Goal: Task Accomplishment & Management: Manage account settings

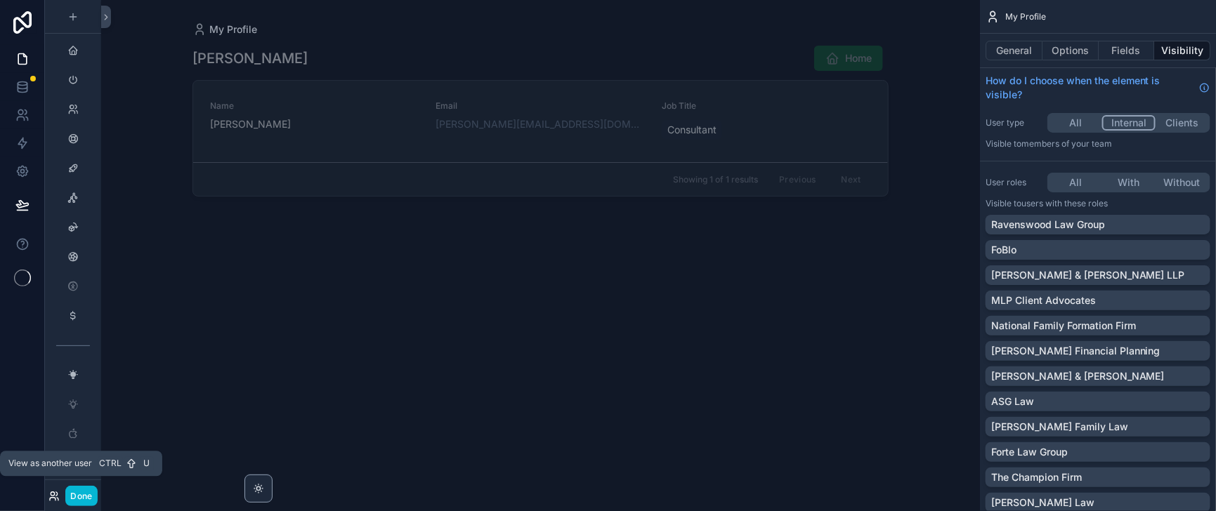
click at [60, 494] on icon at bounding box center [53, 496] width 11 height 11
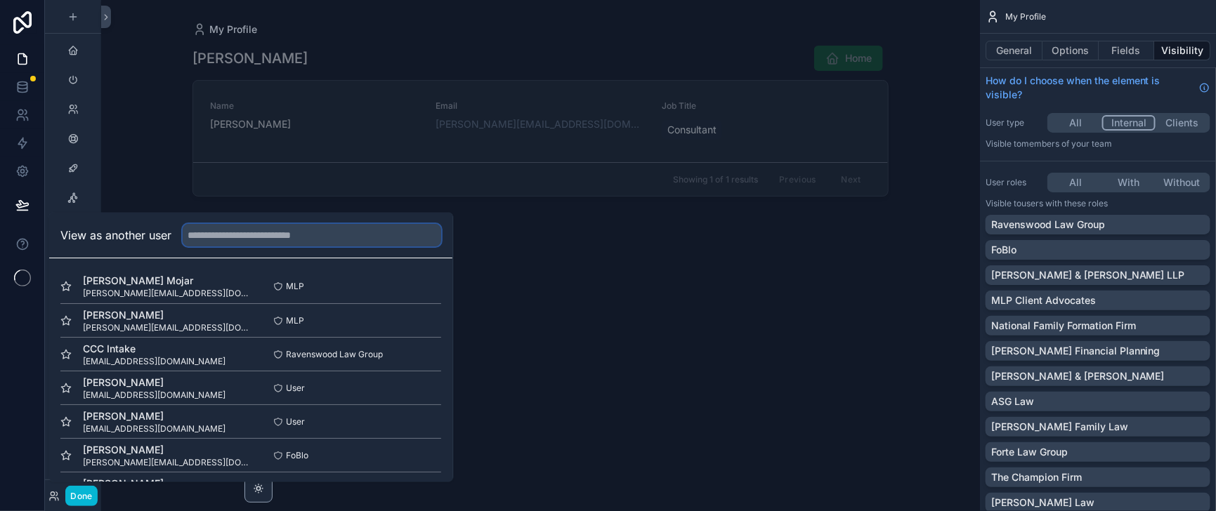
click at [256, 225] on input "text" at bounding box center [312, 236] width 259 height 22
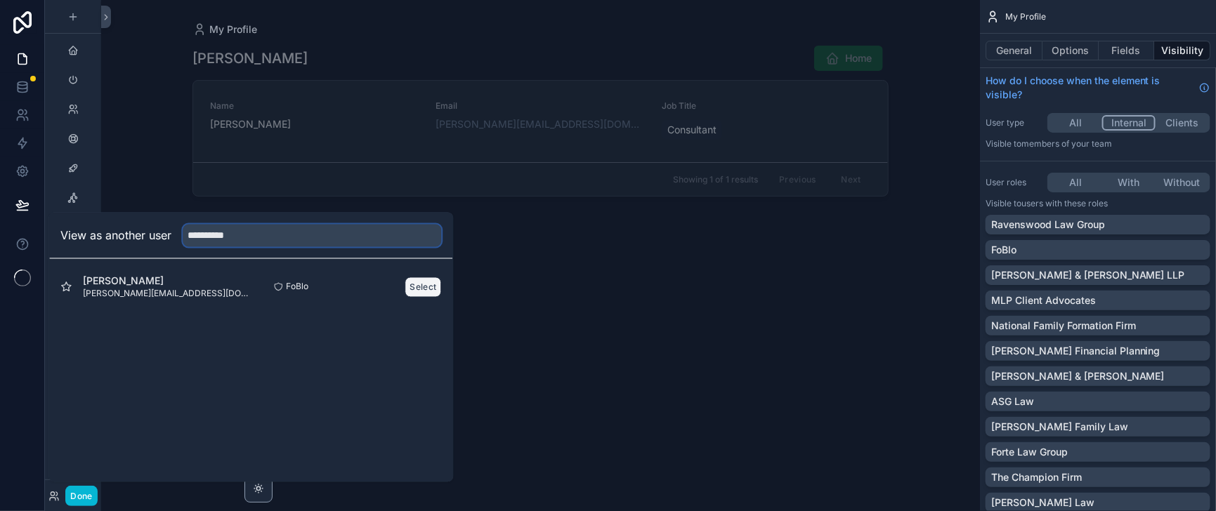
type input "**********"
click at [442, 277] on button "Select" at bounding box center [423, 287] width 37 height 20
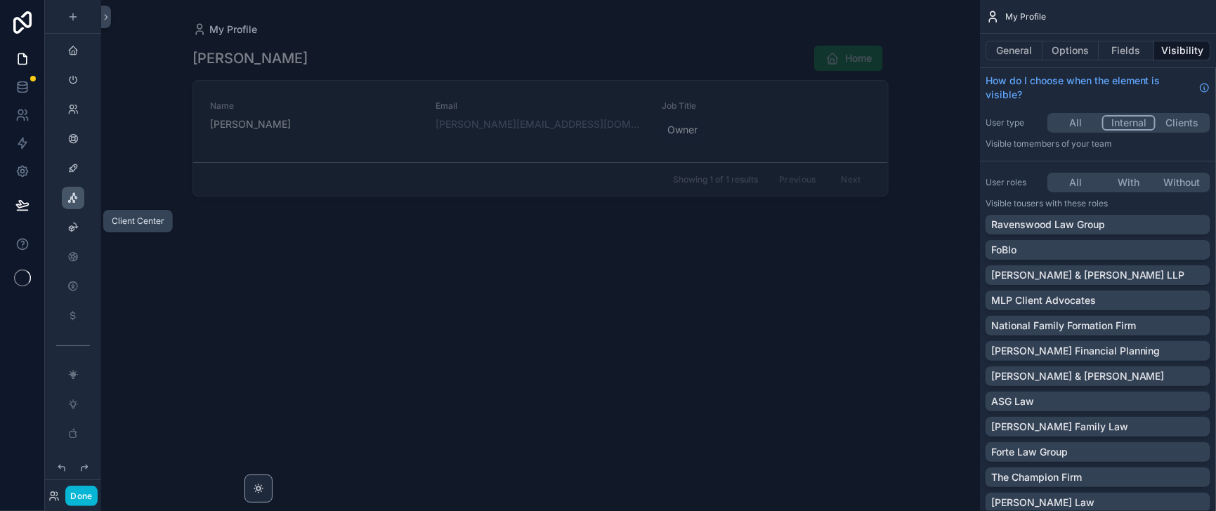
click at [79, 204] on icon "scrollable content" at bounding box center [72, 197] width 11 height 11
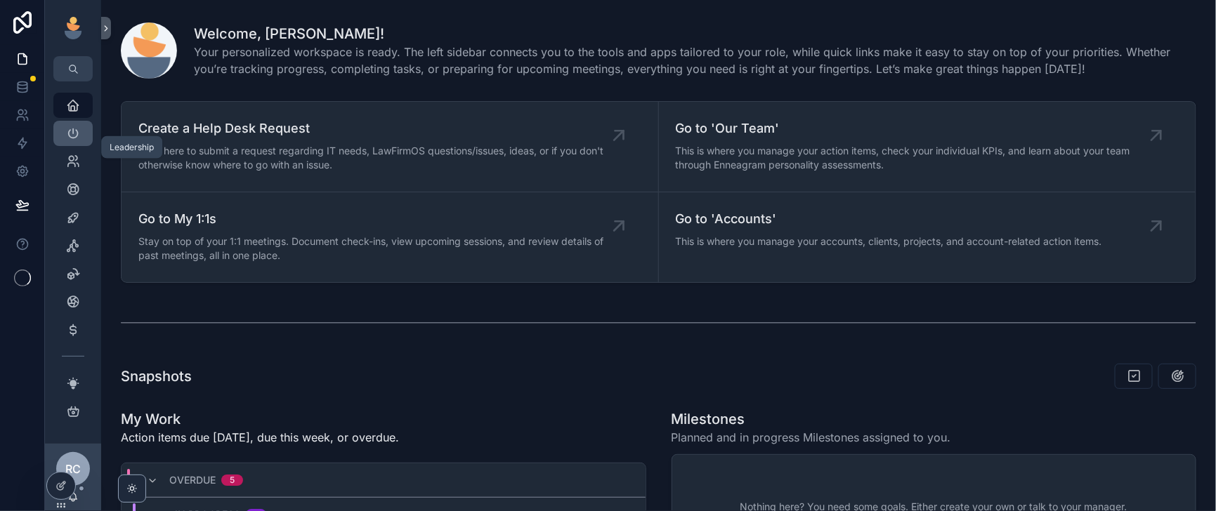
click at [80, 141] on icon "scrollable content" at bounding box center [73, 133] width 14 height 14
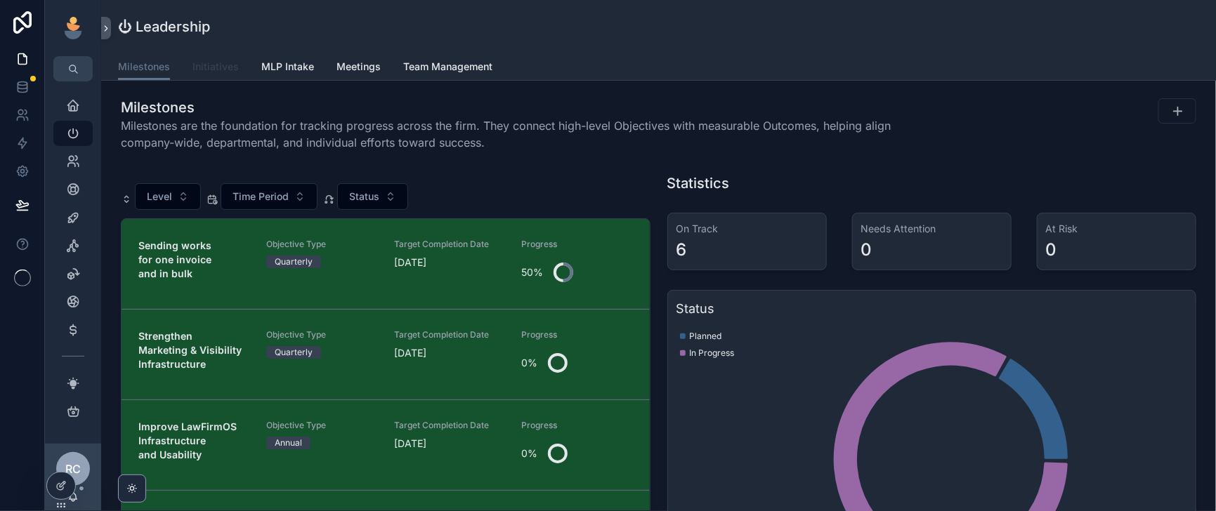
click at [239, 67] on span "Initiatives" at bounding box center [215, 67] width 46 height 14
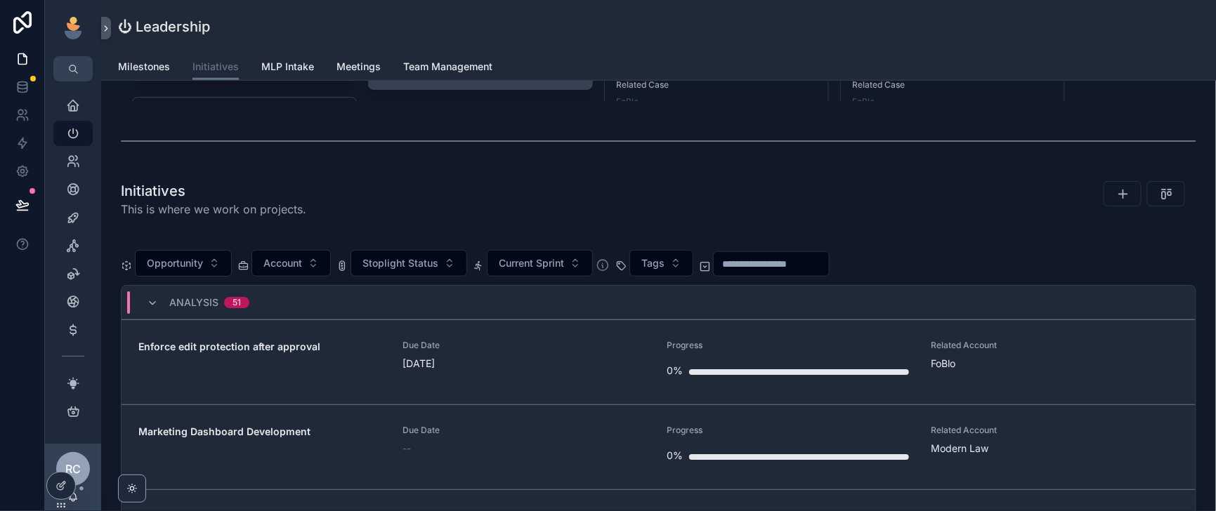
scroll to position [526, 0]
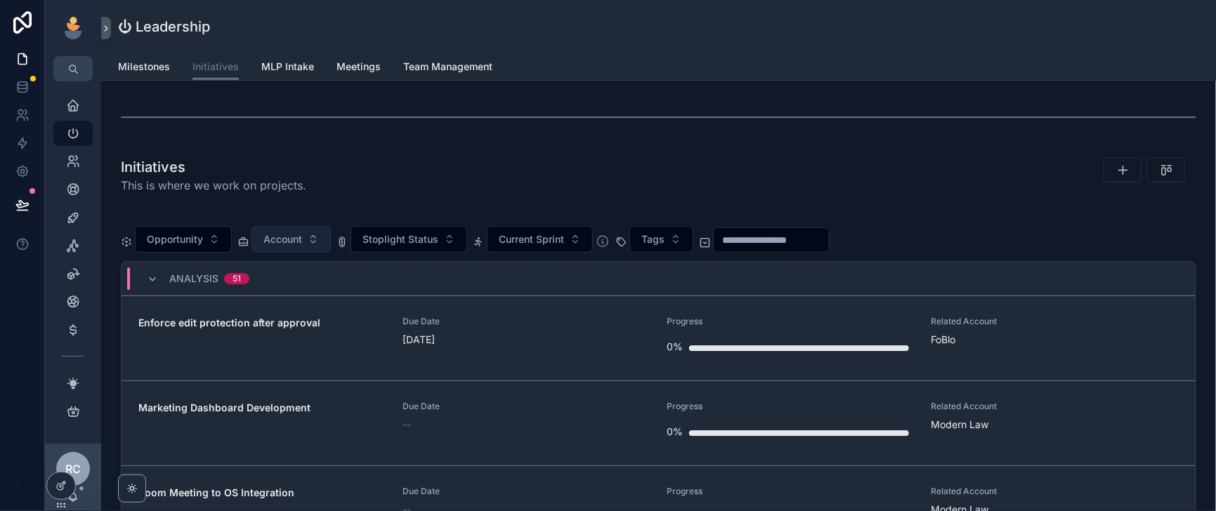
click at [331, 253] on button "Account" at bounding box center [291, 239] width 79 height 27
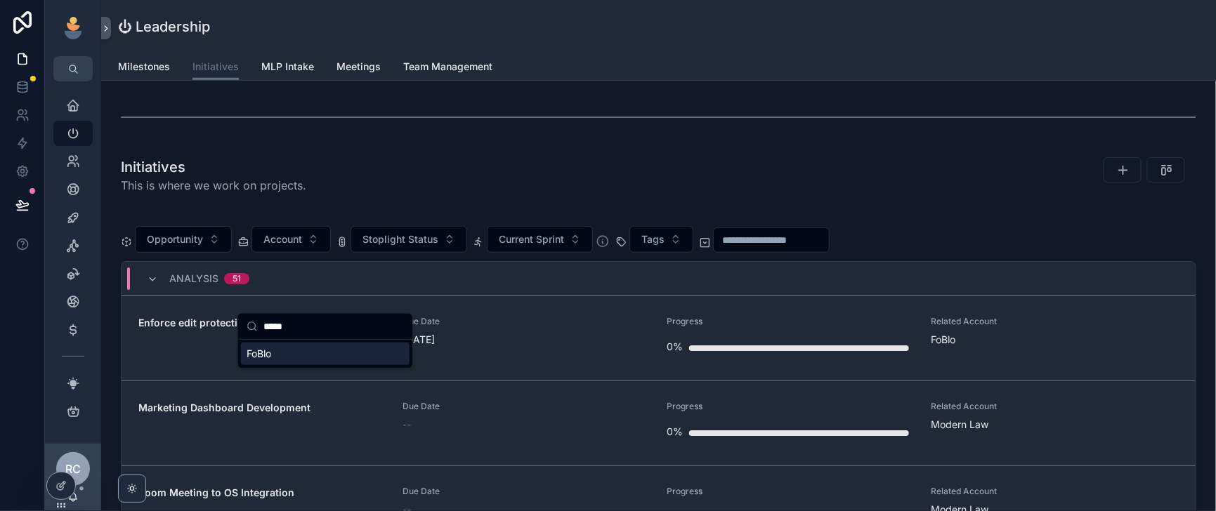
type input "*****"
click at [300, 362] on div "FoBlo" at bounding box center [325, 354] width 169 height 22
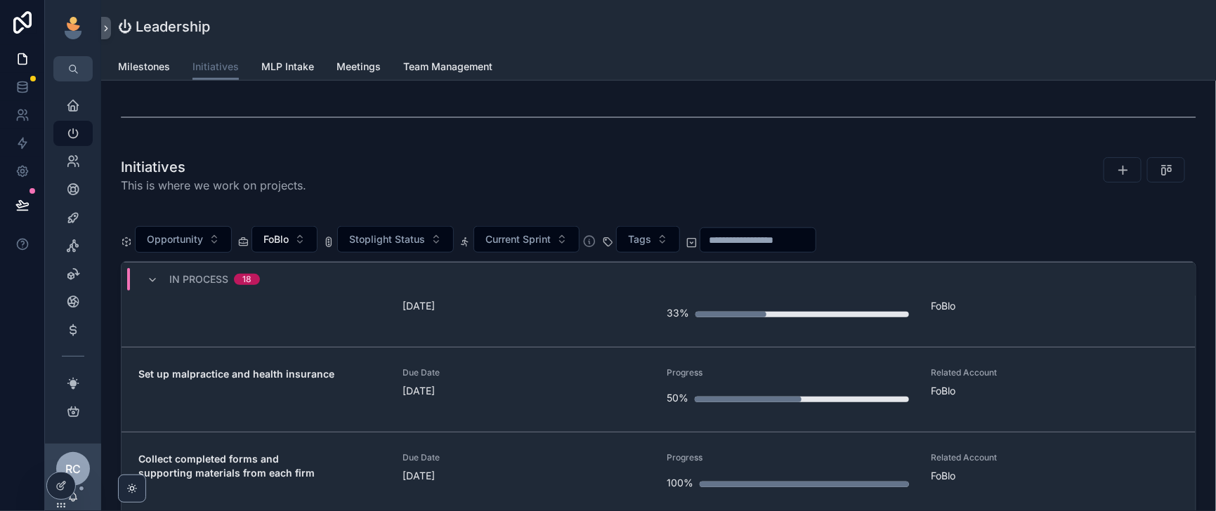
scroll to position [5127, 0]
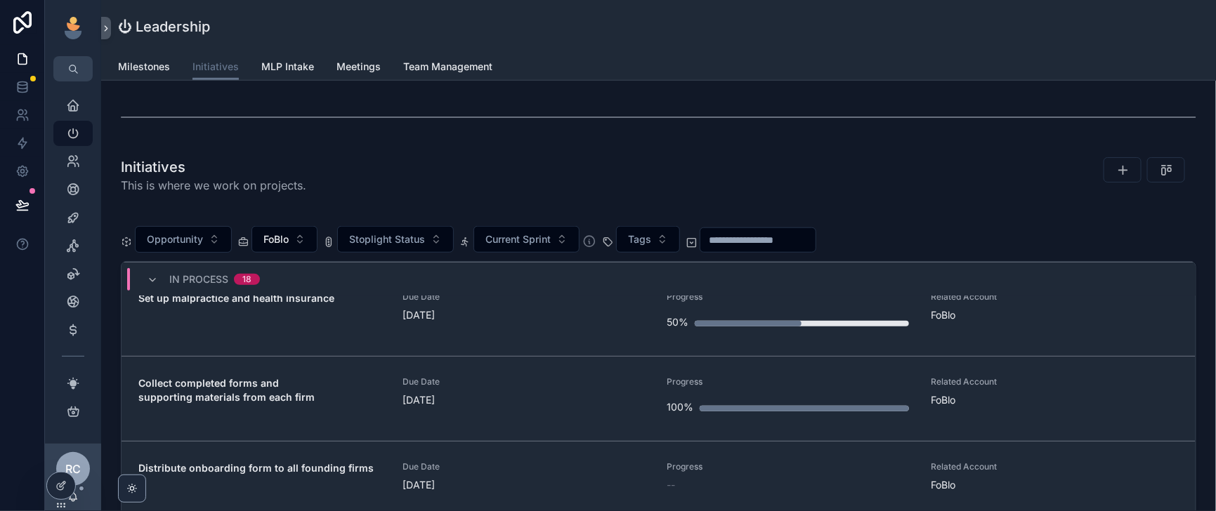
click at [575, 237] on div "Due Date Tomorrow" at bounding box center [526, 222] width 247 height 31
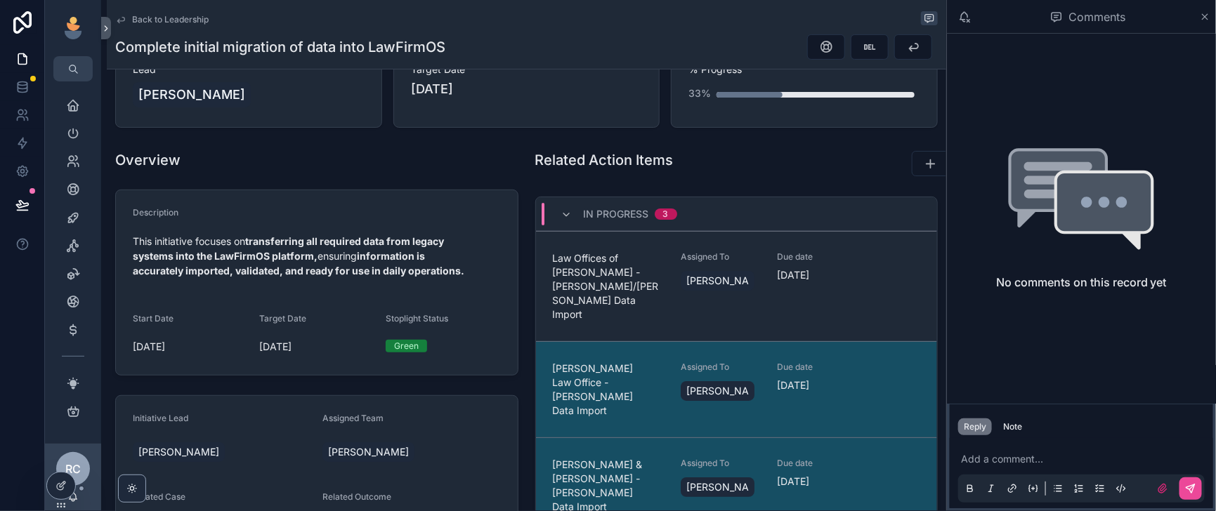
scroll to position [175, 0]
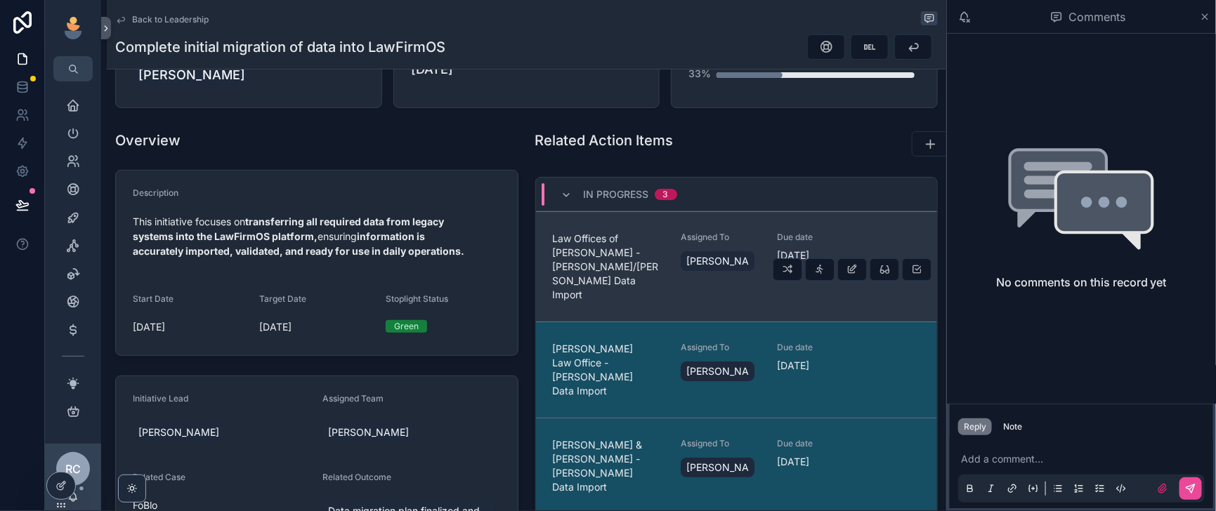
click at [737, 302] on div "Law Offices of Mary Beck - Mary/Joanna Beck Data Import Assigned To Ronell Cros…" at bounding box center [737, 267] width 368 height 70
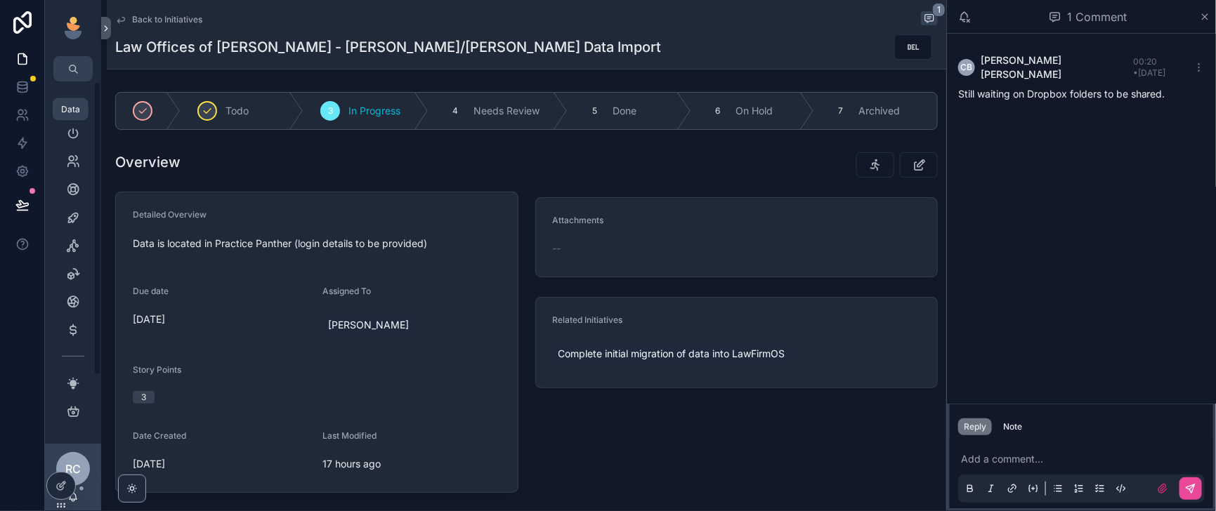
drag, startPoint x: 27, startPoint y: 100, endPoint x: 122, endPoint y: 219, distance: 152.9
click at [26, 94] on icon at bounding box center [22, 87] width 14 height 14
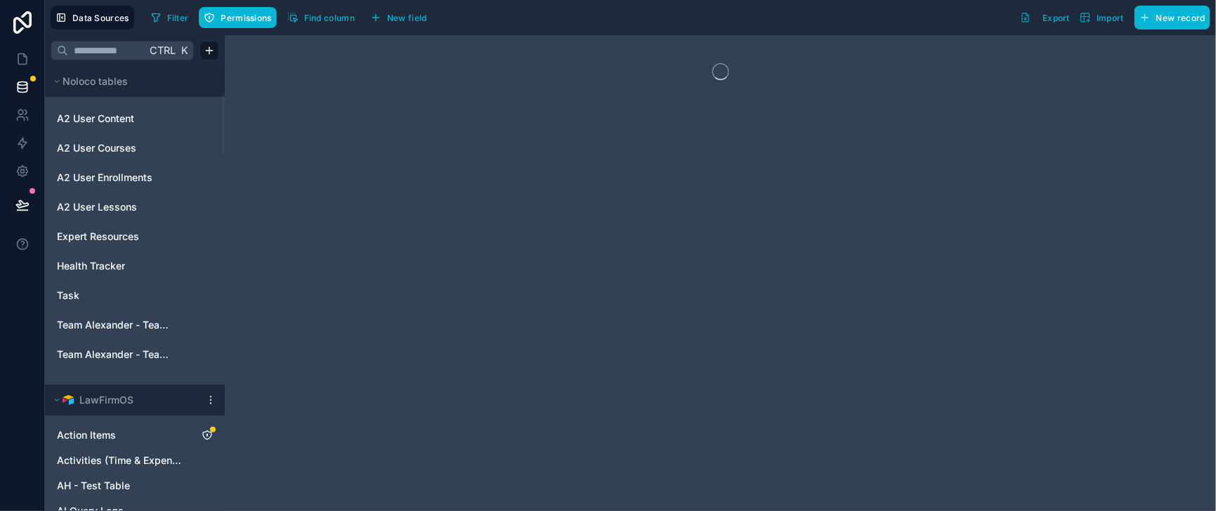
scroll to position [351, 0]
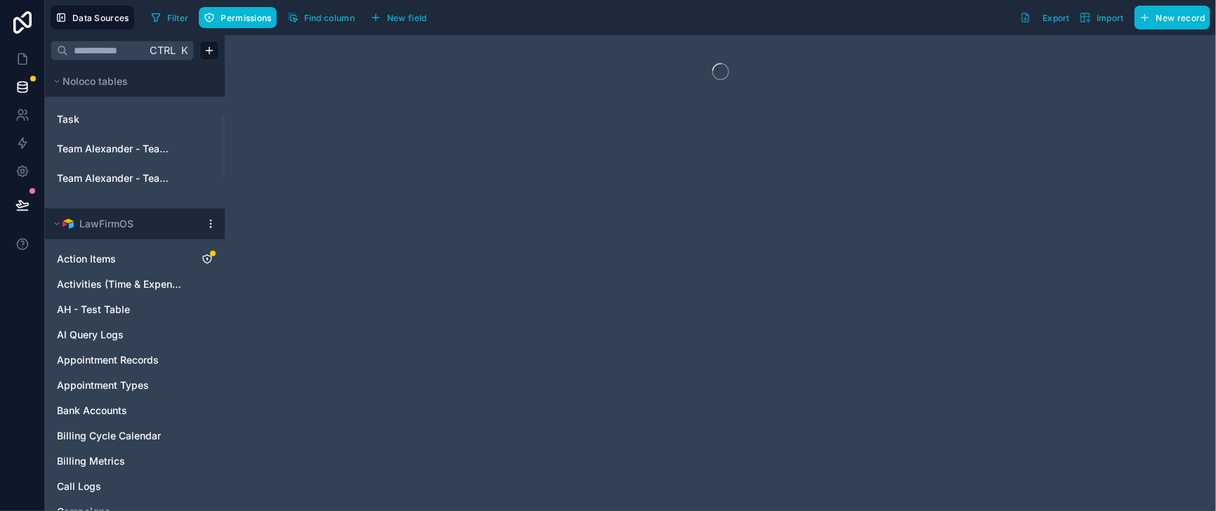
click at [216, 230] on icon at bounding box center [210, 223] width 11 height 11
click at [287, 348] on span "Queue data sync" at bounding box center [302, 346] width 101 height 11
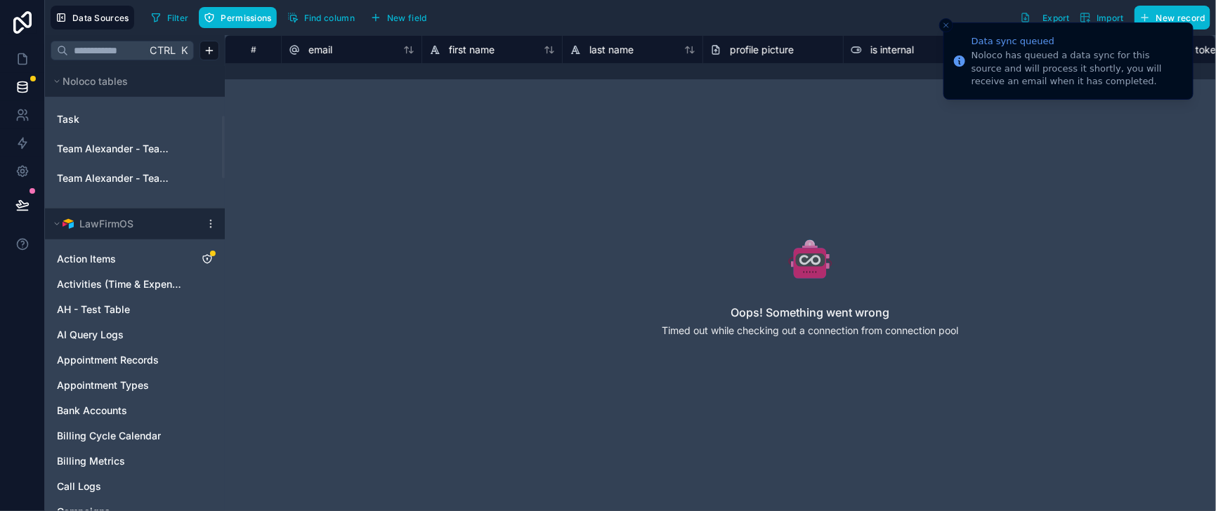
click at [946, 25] on line "Close toast" at bounding box center [946, 25] width 4 height 4
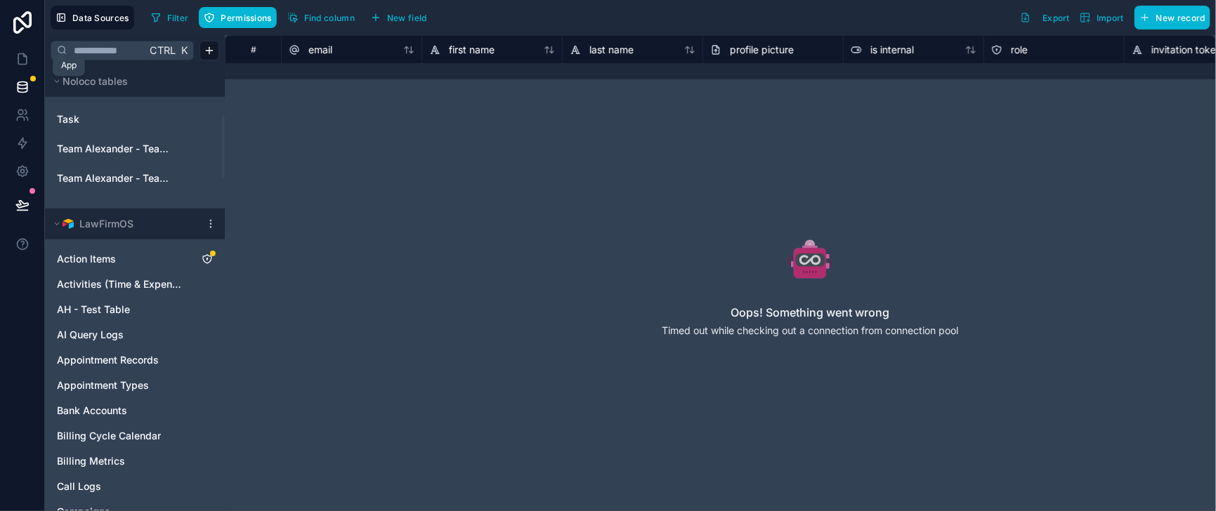
drag, startPoint x: 22, startPoint y: 70, endPoint x: 46, endPoint y: 101, distance: 39.1
click at [22, 66] on icon at bounding box center [22, 59] width 14 height 14
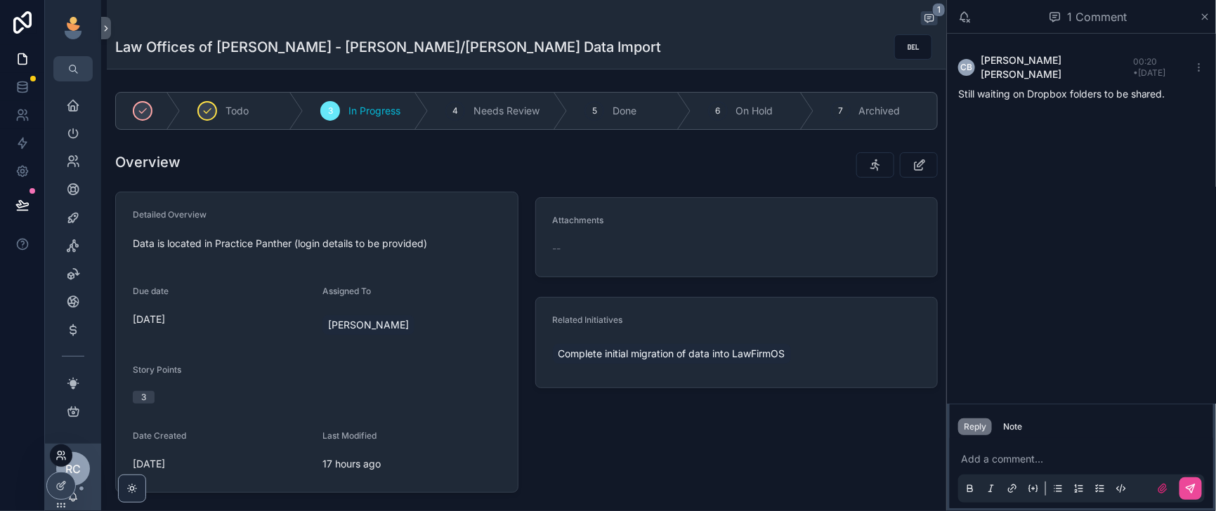
click at [61, 452] on icon at bounding box center [60, 454] width 4 height 4
click at [63, 484] on icon at bounding box center [61, 486] width 11 height 11
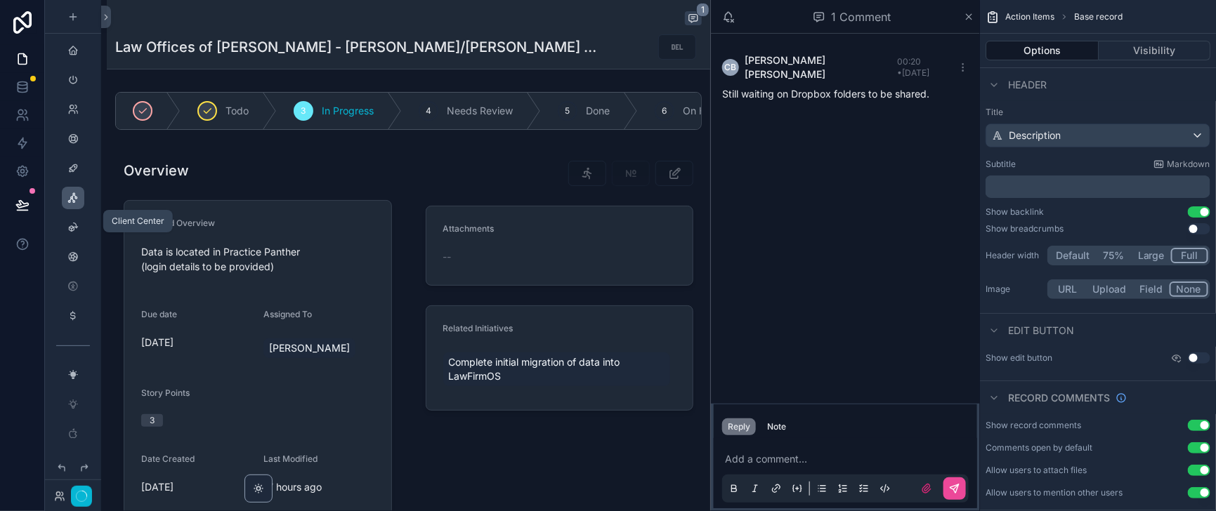
click at [79, 204] on icon "scrollable content" at bounding box center [72, 197] width 11 height 11
click at [964, 20] on icon "scrollable content" at bounding box center [969, 16] width 11 height 11
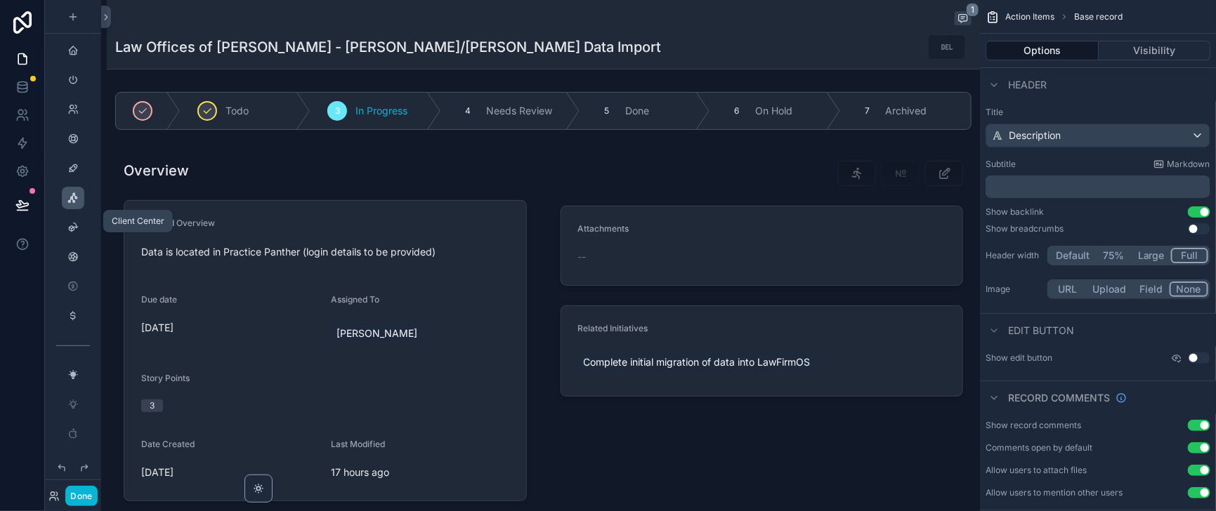
click at [79, 204] on icon "scrollable content" at bounding box center [72, 197] width 11 height 11
click at [79, 174] on icon "scrollable content" at bounding box center [72, 168] width 11 height 11
click at [79, 204] on icon "scrollable content" at bounding box center [72, 197] width 11 height 11
click at [24, 245] on icon at bounding box center [22, 244] width 3 height 4
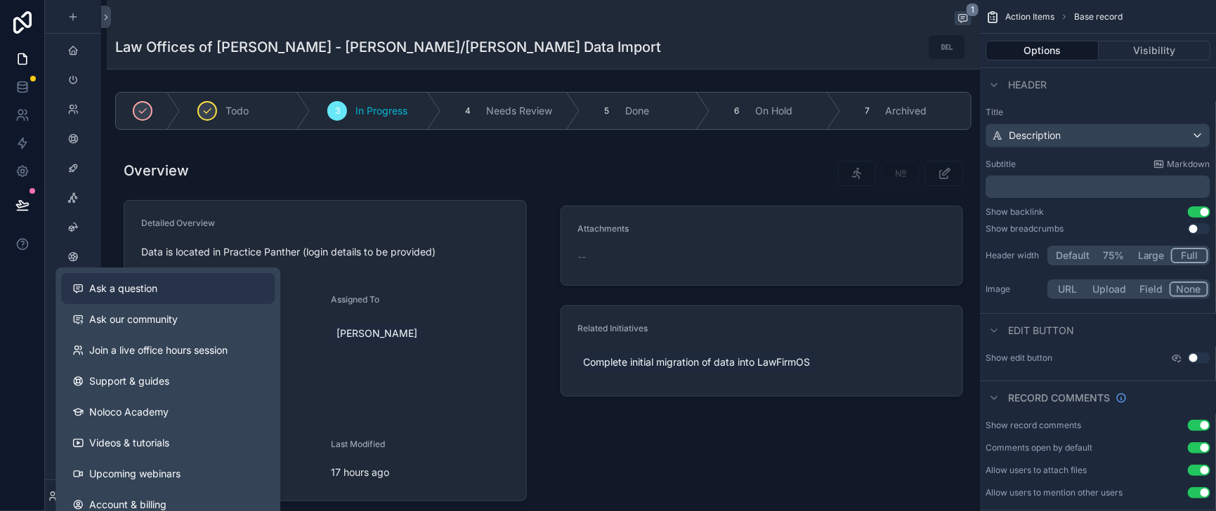
click at [148, 295] on span "Ask a question" at bounding box center [123, 289] width 68 height 14
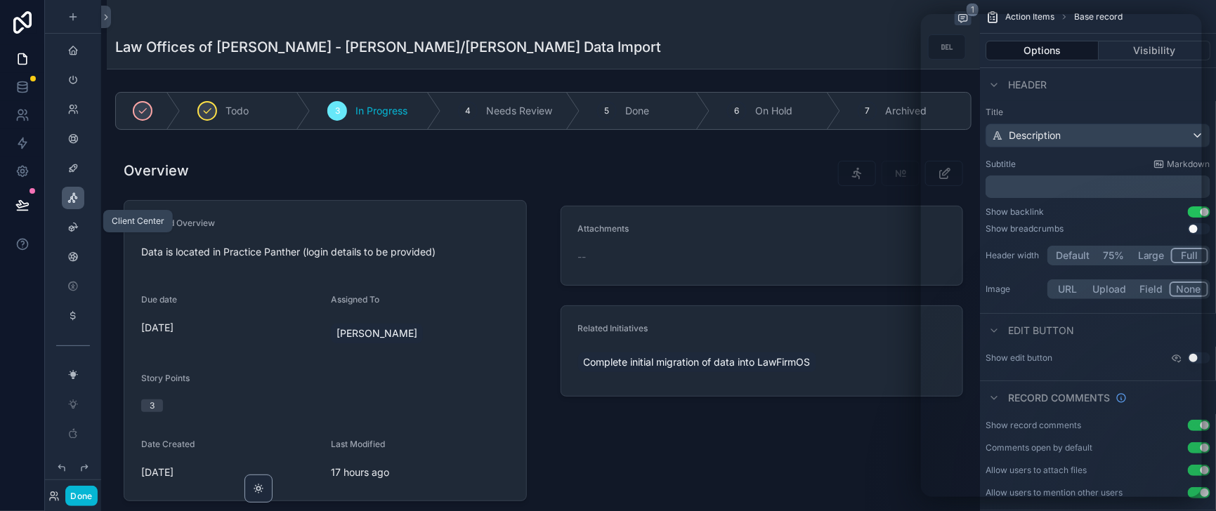
click at [79, 204] on icon "scrollable content" at bounding box center [72, 197] width 11 height 11
click at [79, 115] on icon "scrollable content" at bounding box center [72, 109] width 11 height 11
click at [92, 492] on button "Done" at bounding box center [81, 496] width 32 height 20
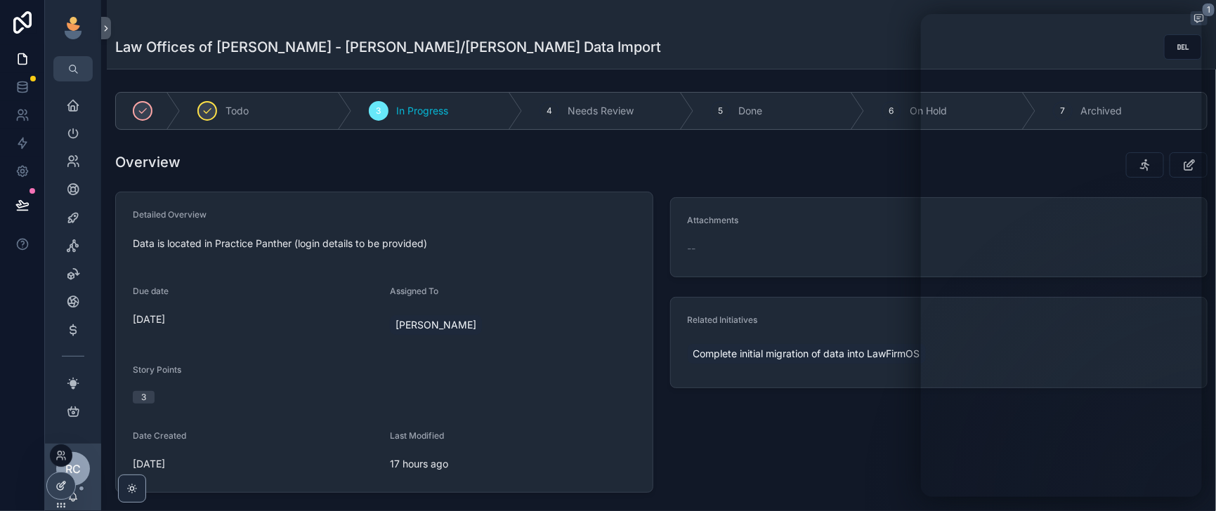
click at [65, 484] on icon at bounding box center [63, 485] width 6 height 6
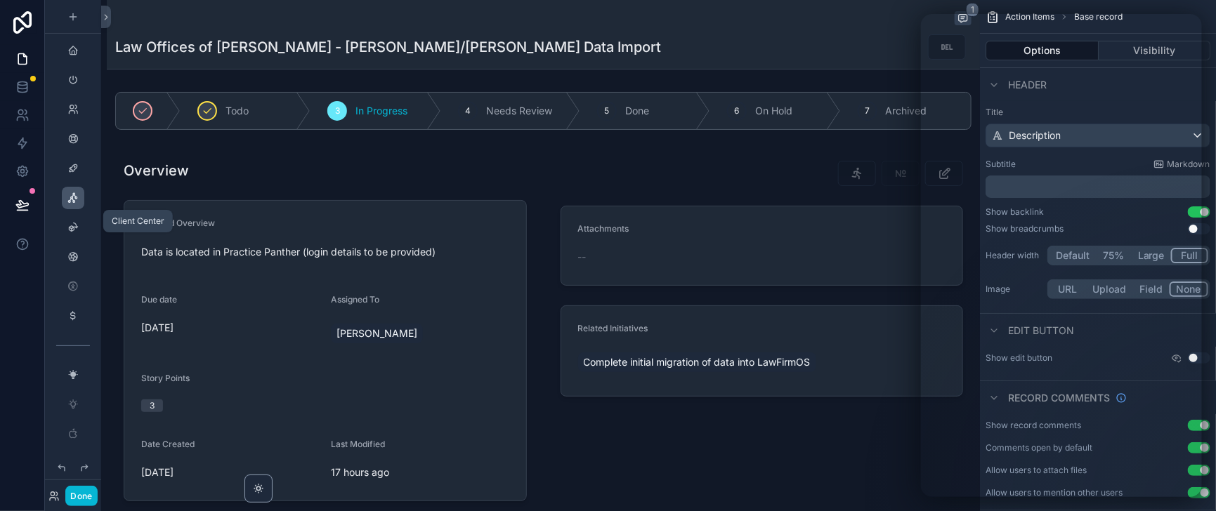
click at [79, 204] on icon "scrollable content" at bounding box center [72, 197] width 11 height 11
click at [24, 86] on icon at bounding box center [22, 84] width 9 height 4
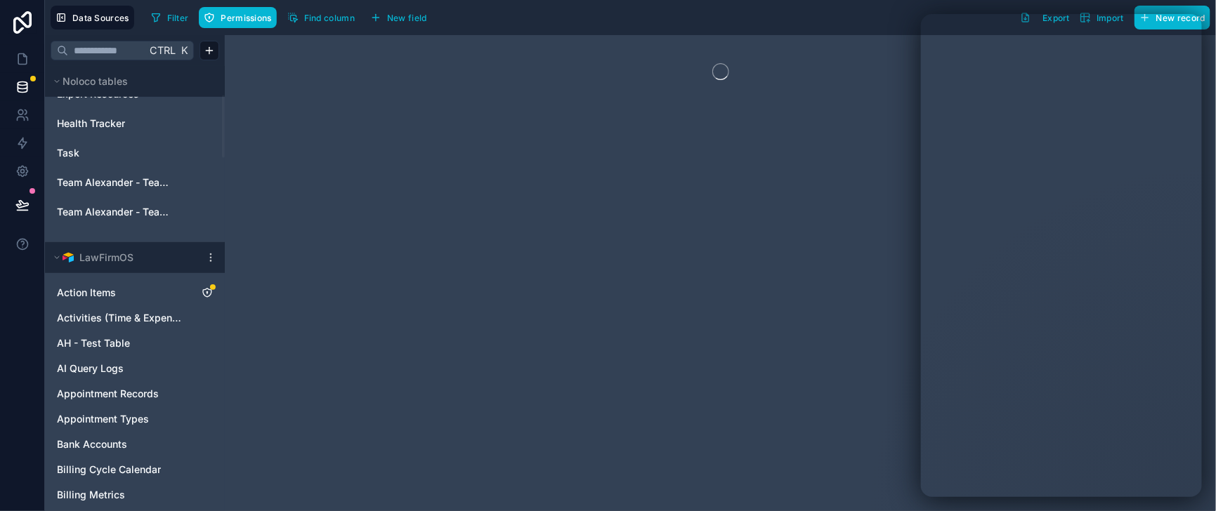
scroll to position [351, 0]
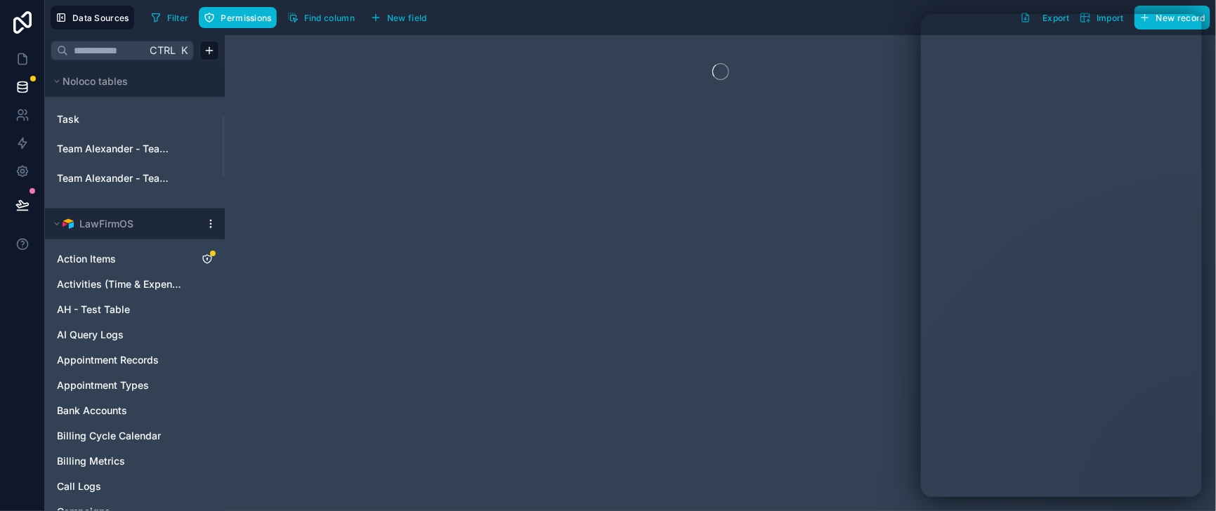
click at [211, 228] on icon at bounding box center [210, 227] width 1 height 1
click at [287, 377] on span "Queue schema sync" at bounding box center [302, 370] width 101 height 11
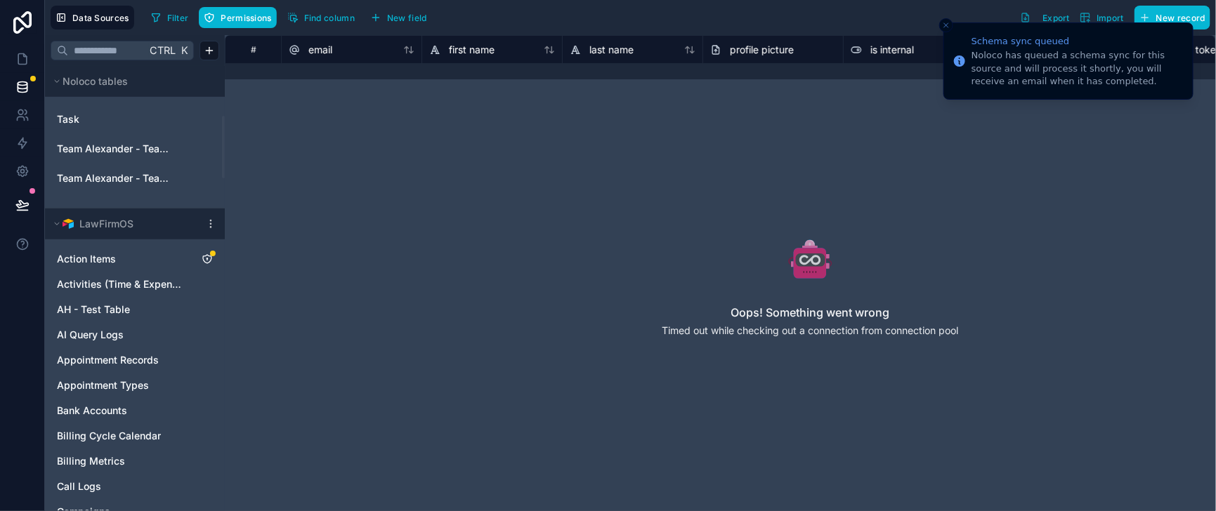
click at [946, 26] on icon "Close toast" at bounding box center [946, 25] width 8 height 8
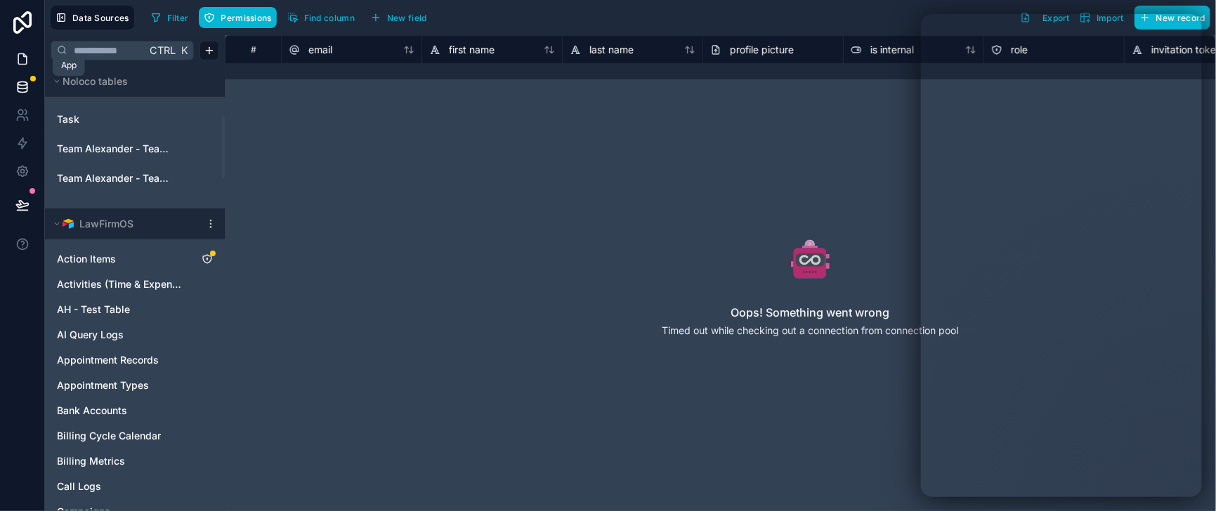
click at [21, 66] on icon at bounding box center [22, 59] width 14 height 14
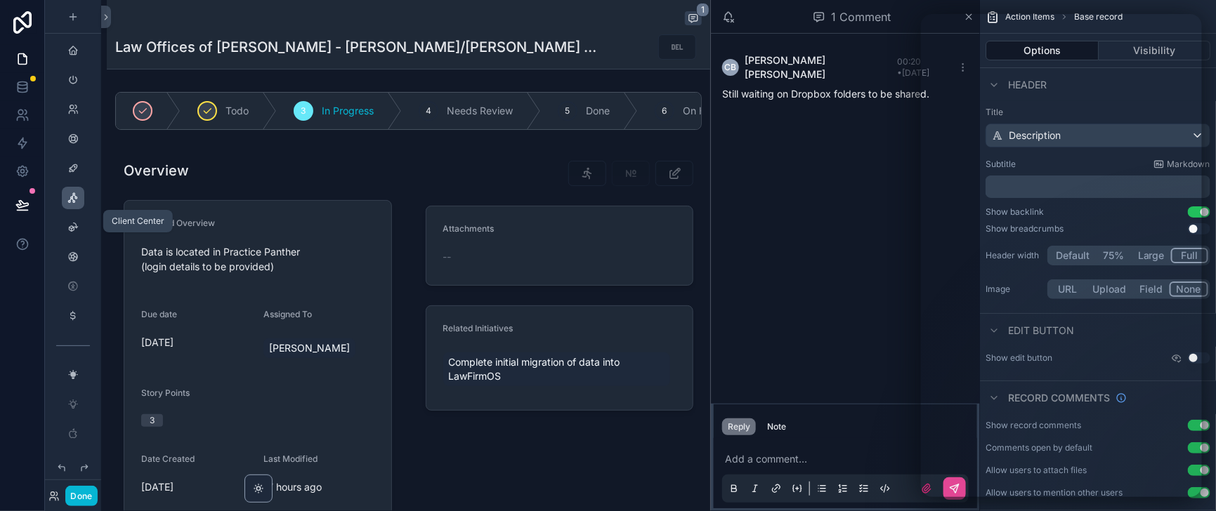
click at [79, 204] on icon "scrollable content" at bounding box center [72, 197] width 11 height 11
drag, startPoint x: 86, startPoint y: 490, endPoint x: 106, endPoint y: 479, distance: 22.3
click at [87, 490] on button "Done" at bounding box center [81, 496] width 32 height 20
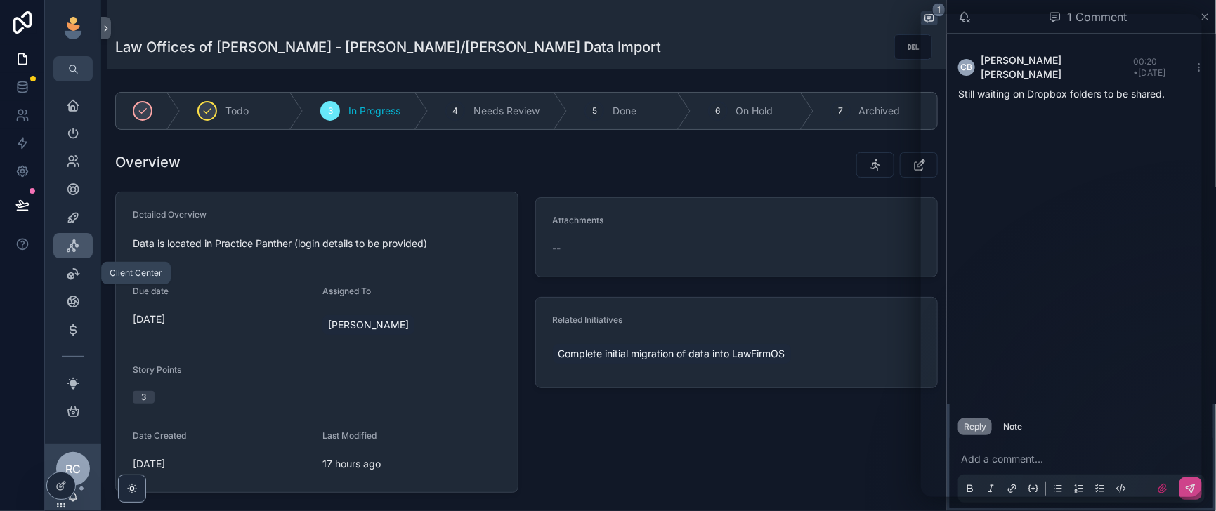
drag, startPoint x: 83, startPoint y: 275, endPoint x: 184, endPoint y: 228, distance: 111.6
click at [80, 253] on icon "scrollable content" at bounding box center [73, 246] width 14 height 14
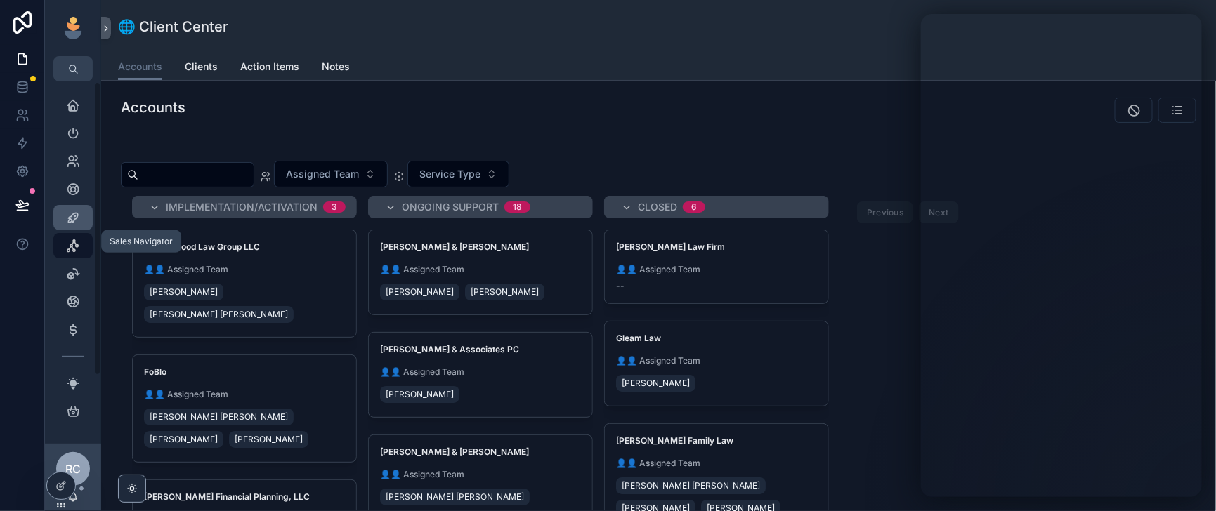
click at [73, 229] on div "Sales Navigator" at bounding box center [73, 218] width 22 height 22
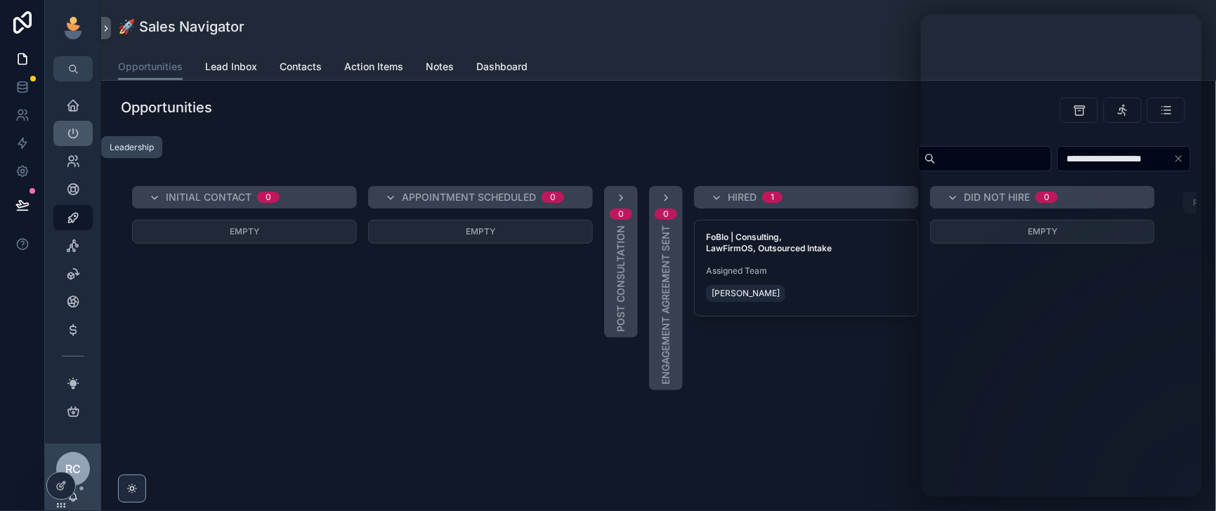
click at [80, 141] on icon "scrollable content" at bounding box center [73, 133] width 14 height 14
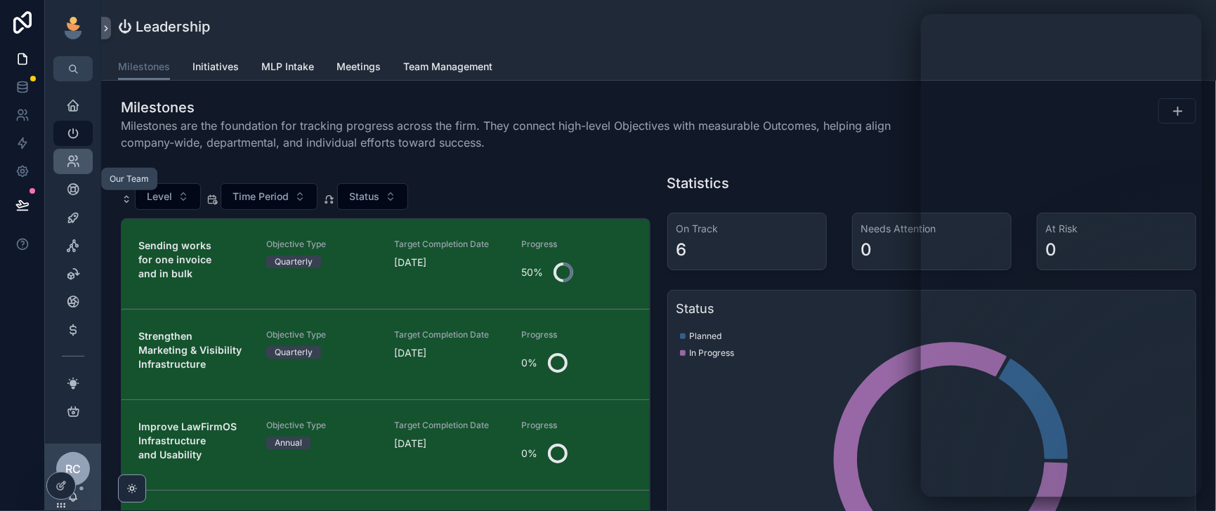
click at [79, 169] on icon "scrollable content" at bounding box center [73, 162] width 14 height 14
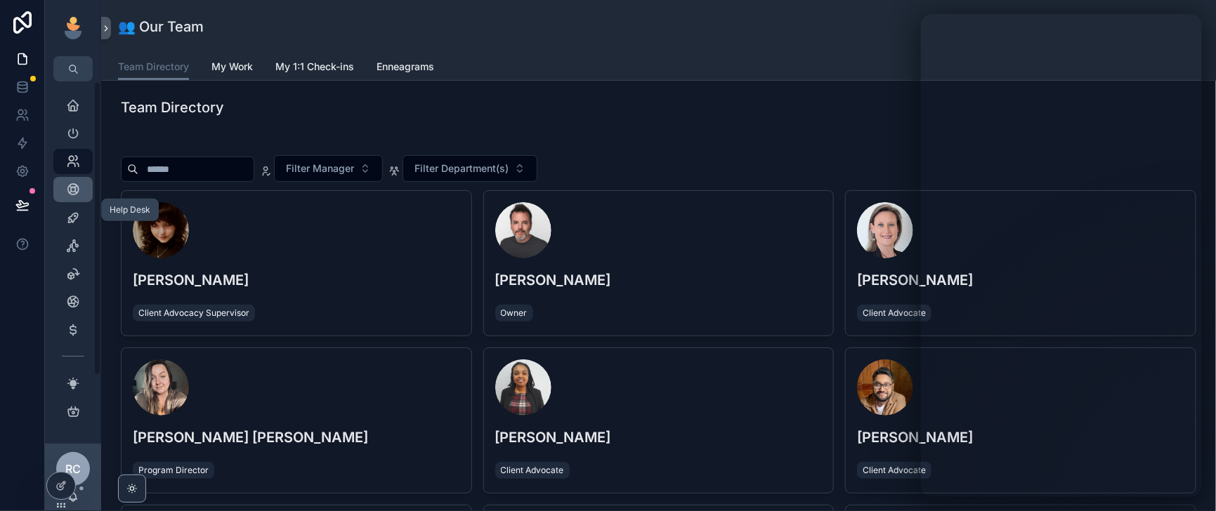
click at [80, 197] on icon "scrollable content" at bounding box center [73, 190] width 14 height 14
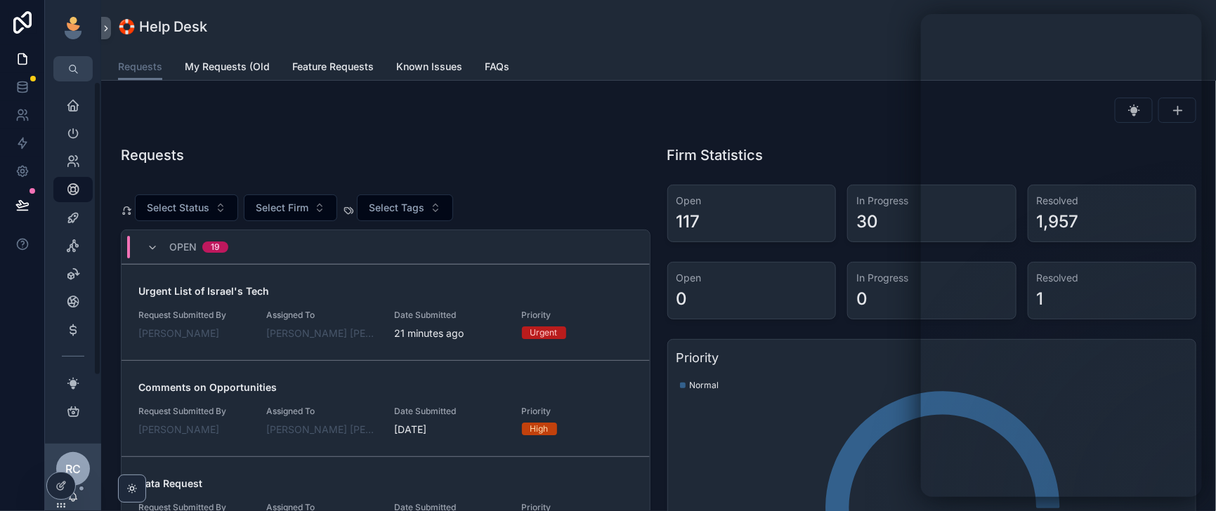
click at [81, 461] on span "RC" at bounding box center [72, 469] width 15 height 17
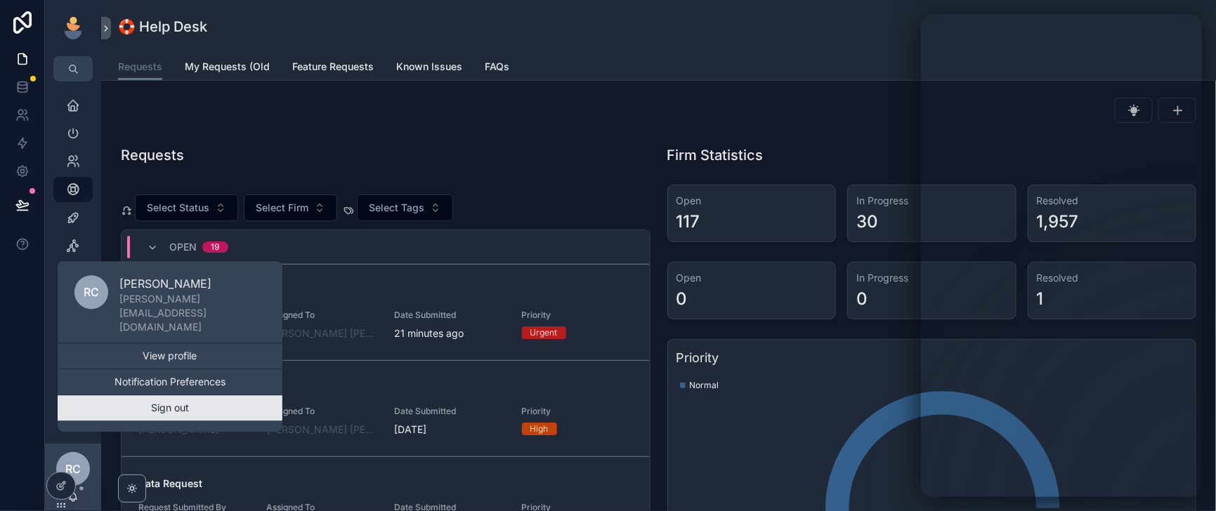
click at [181, 399] on button "Sign out" at bounding box center [170, 408] width 225 height 25
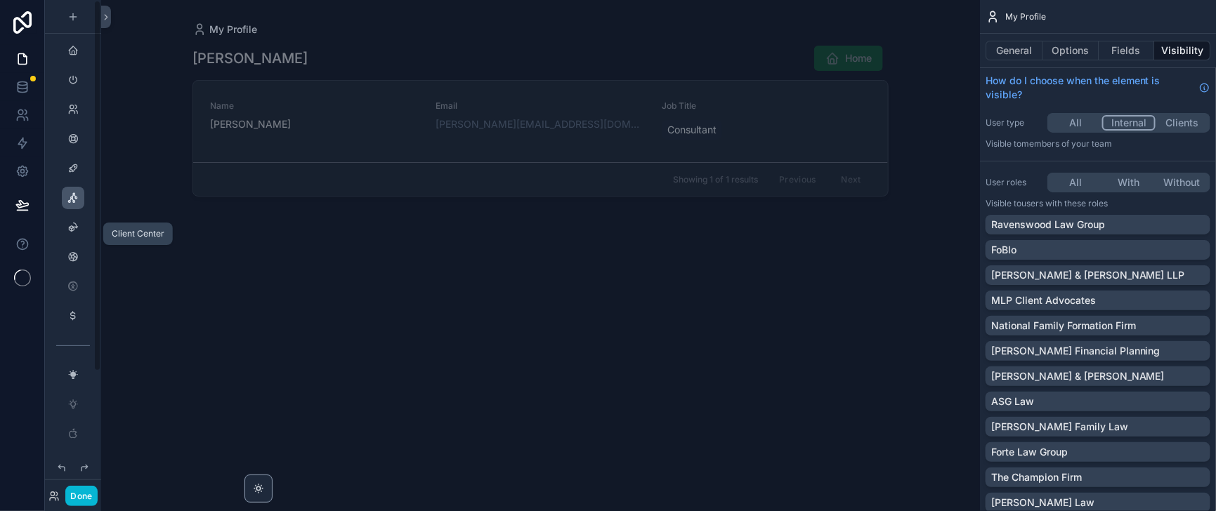
click at [77, 204] on icon "scrollable content" at bounding box center [72, 197] width 11 height 11
click at [79, 204] on icon "scrollable content" at bounding box center [72, 197] width 11 height 11
click at [75, 180] on div "scrollable content" at bounding box center [73, 168] width 17 height 22
click at [85, 487] on button "Done" at bounding box center [81, 496] width 32 height 20
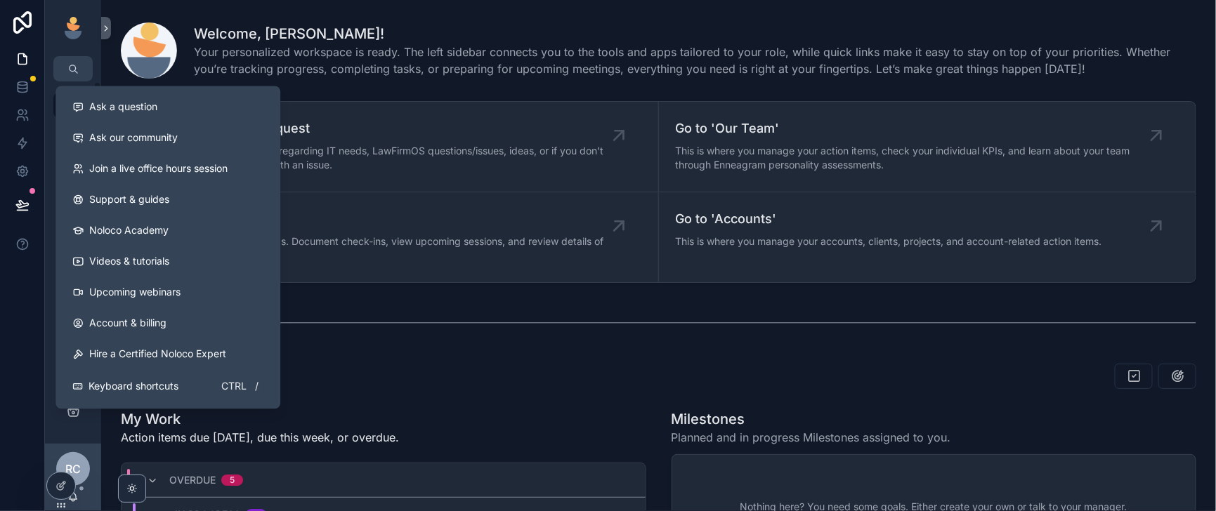
click at [90, 457] on div "RC" at bounding box center [73, 469] width 34 height 34
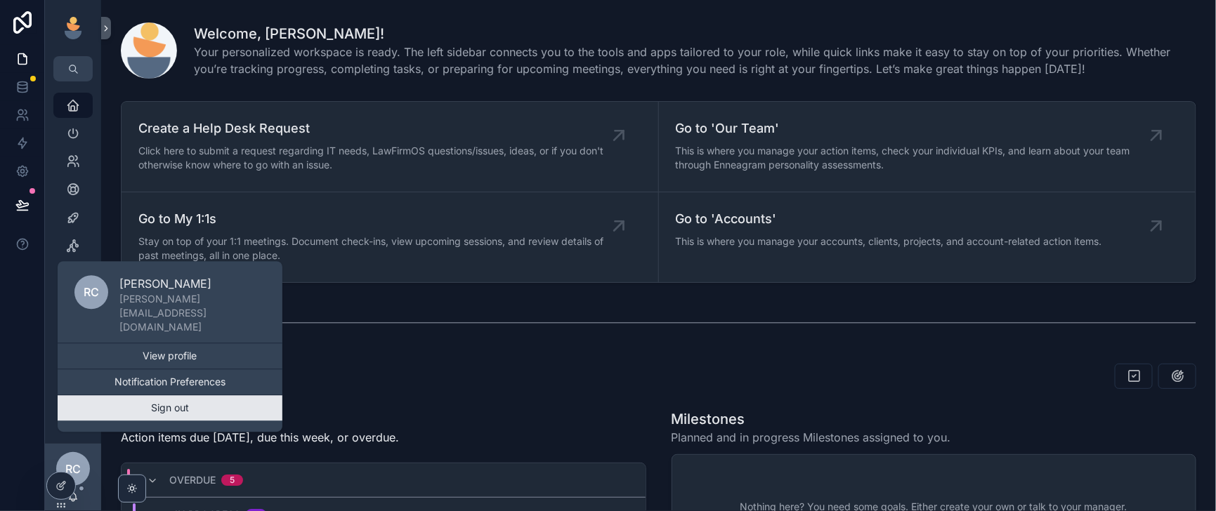
click at [186, 405] on button "Sign out" at bounding box center [170, 408] width 225 height 25
